Goal: Task Accomplishment & Management: Manage account settings

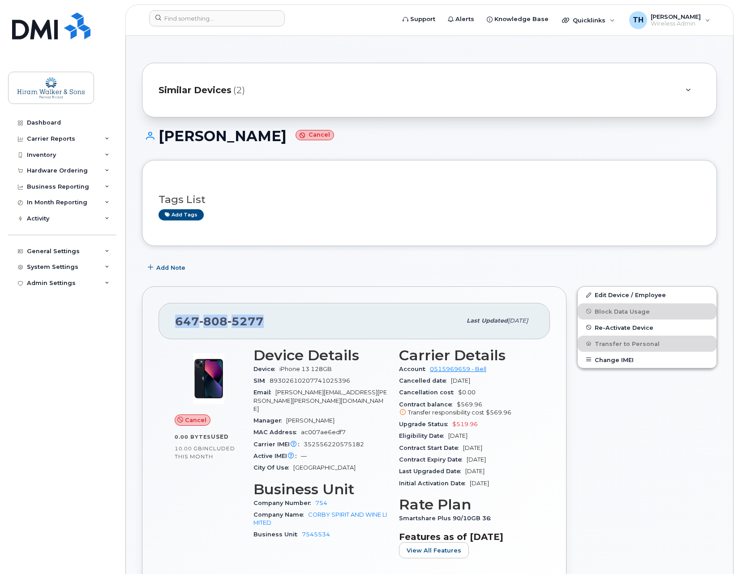
drag, startPoint x: 274, startPoint y: 326, endPoint x: 176, endPoint y: 323, distance: 97.2
click at [176, 323] on div "647 808 5277" at bounding box center [318, 320] width 286 height 19
copy span "647 808 5277"
click at [622, 490] on div "Edit Device / Employee Block Data Usage Re-Activate Device Transfer to Personal…" at bounding box center [647, 454] width 150 height 347
drag, startPoint x: 76, startPoint y: 400, endPoint x: 90, endPoint y: 337, distance: 64.2
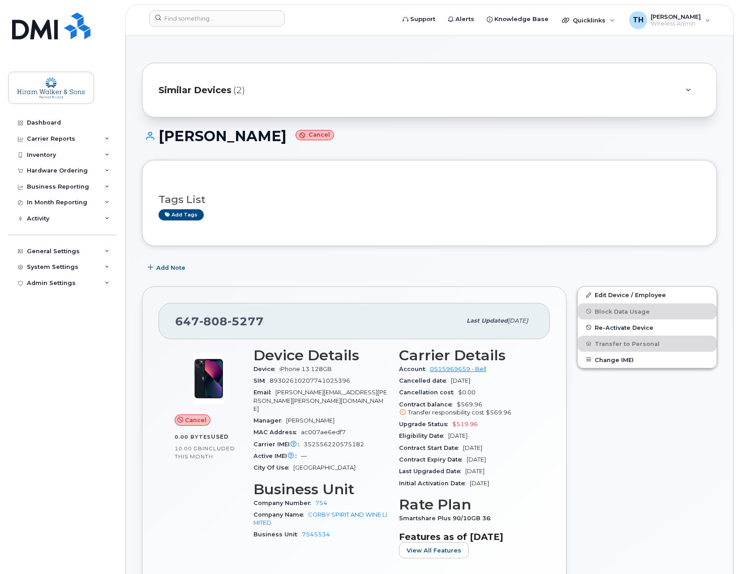
click at [76, 400] on div "Dashboard Carrier Reports Monthly Billing Data Daily Data Pooling Data Behavior…" at bounding box center [63, 338] width 111 height 446
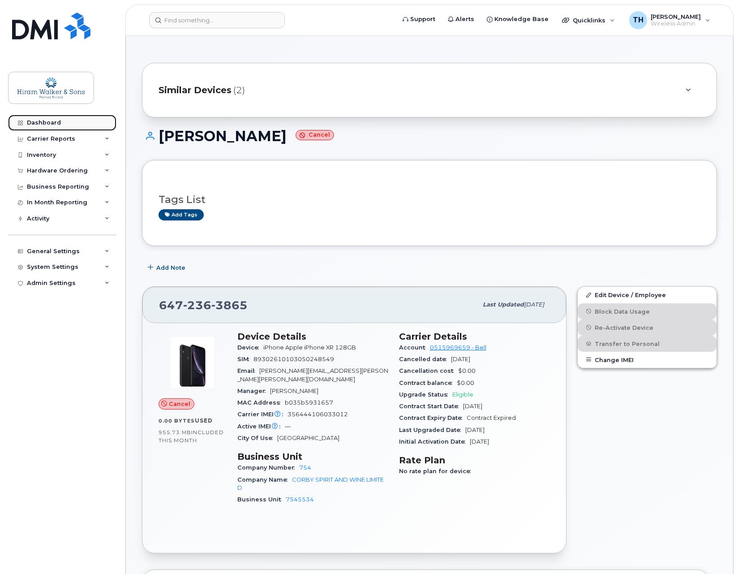
click at [48, 124] on div "Dashboard" at bounding box center [44, 122] width 34 height 7
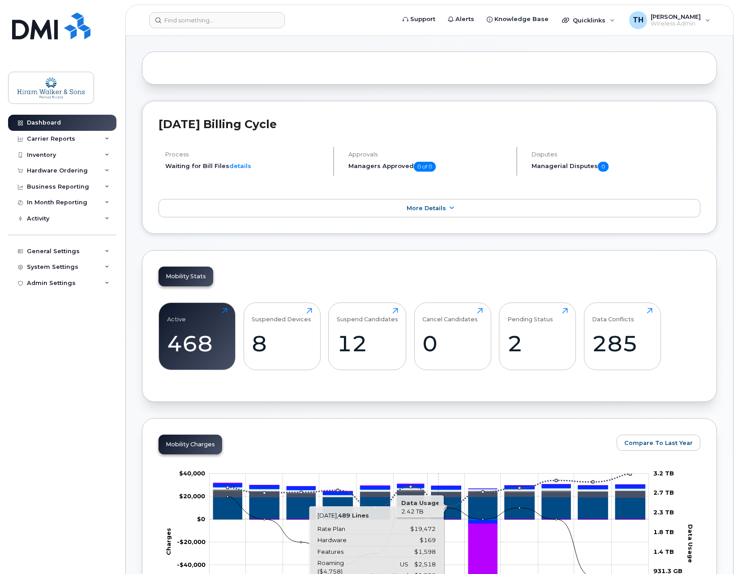
scroll to position [269, 0]
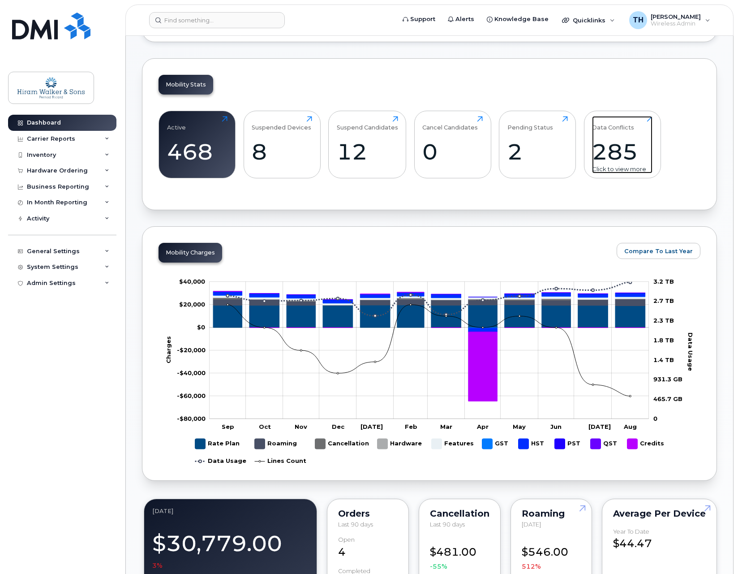
click at [614, 147] on div "285" at bounding box center [622, 151] width 60 height 26
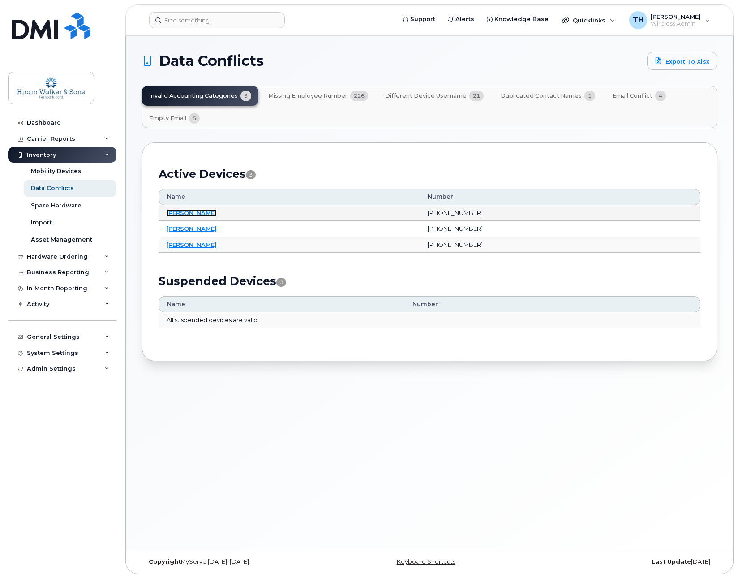
click at [194, 211] on link "Mishka Moodley" at bounding box center [192, 212] width 50 height 7
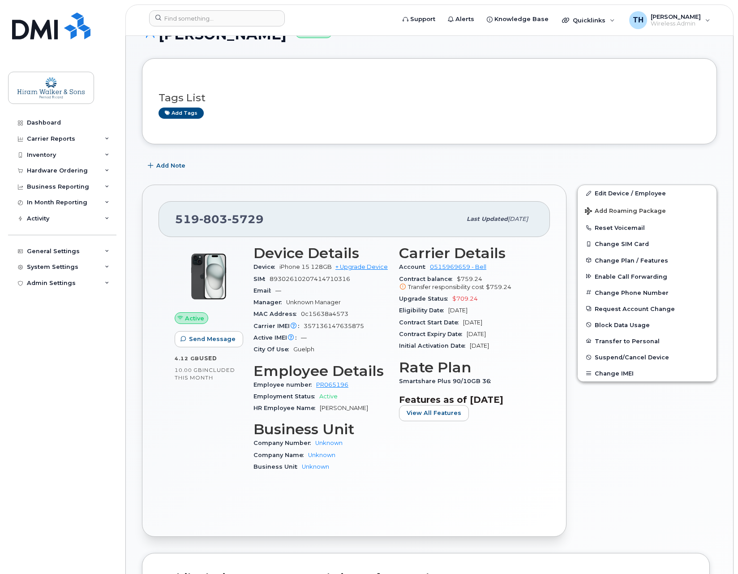
scroll to position [146, 0]
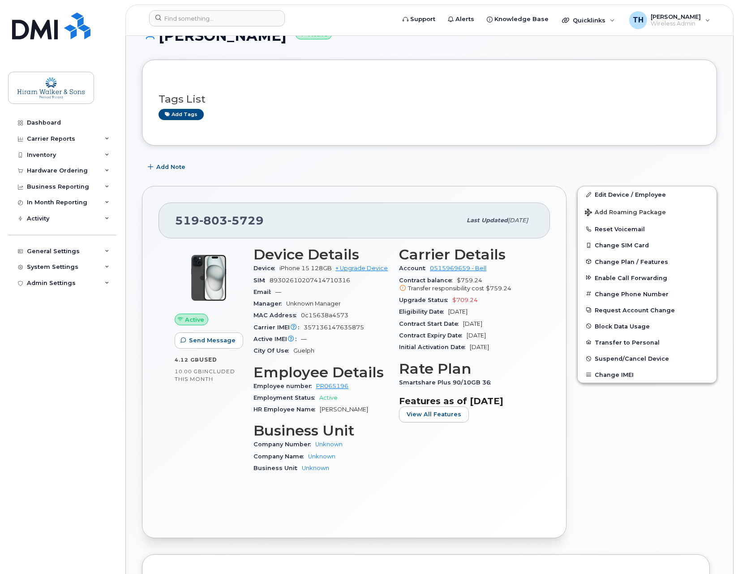
drag, startPoint x: 572, startPoint y: 508, endPoint x: 639, endPoint y: 524, distance: 68.0
click at [572, 508] on div "Edit Device / Employee Add Roaming Package Reset Voicemail Change SIM Card Chan…" at bounding box center [647, 361] width 150 height 363
